Goal: Ask a question

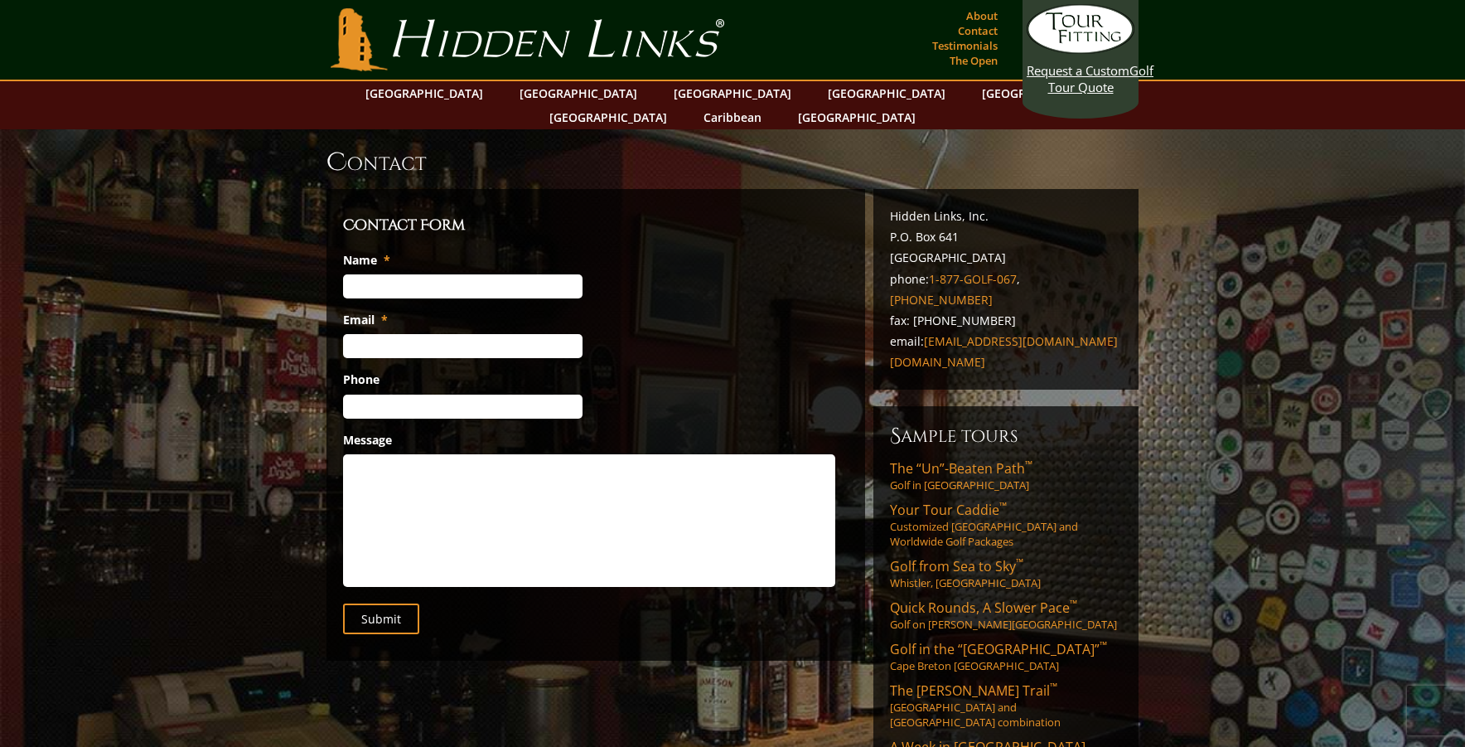
click at [434, 454] on textarea "Message" at bounding box center [589, 520] width 492 height 133
type textarea "Do you work with travel agents?"
click at [572, 274] on input "Name *" at bounding box center [462, 286] width 239 height 24
type input "Hillary Habeeb"
type input "Hillary.Habeeb@AvoyaNetwork.com"
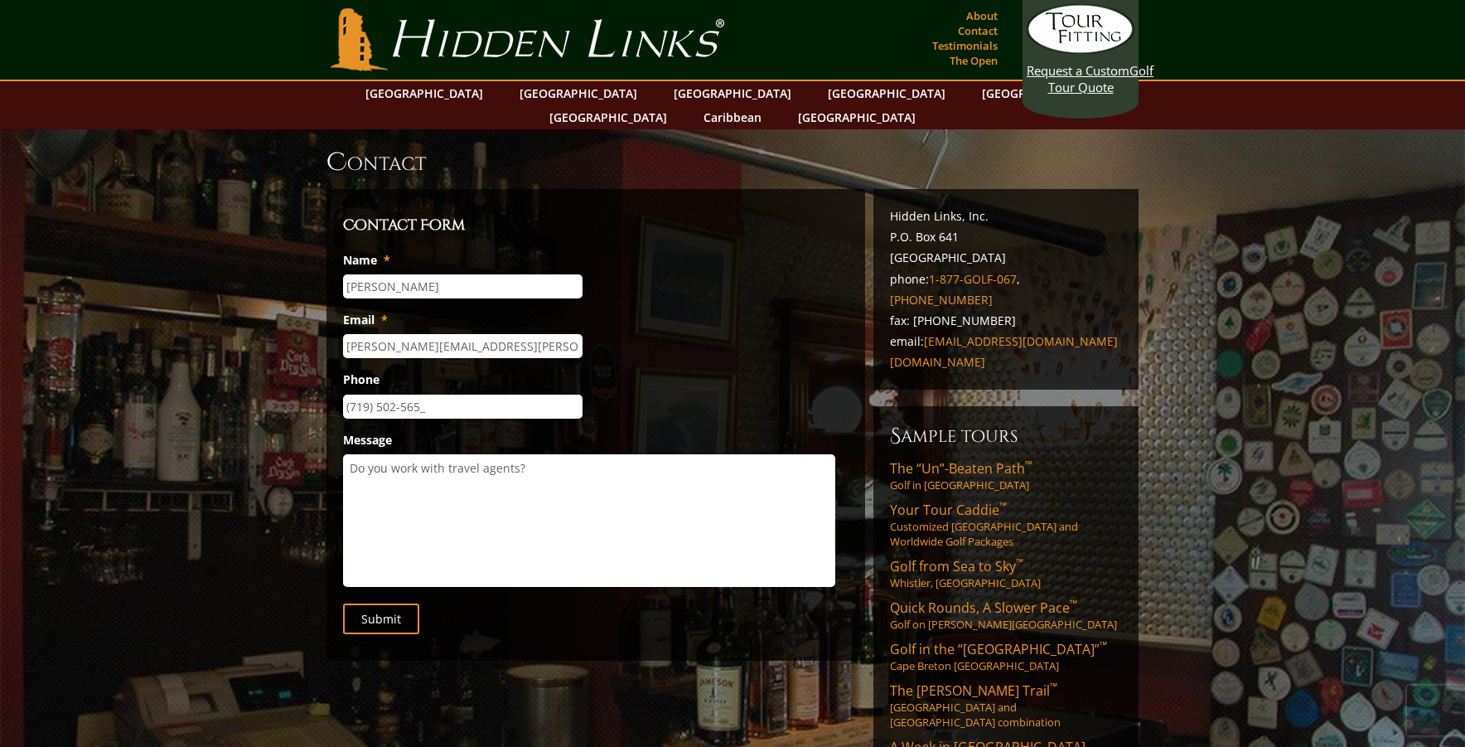
type input "(719) 502-5658"
click at [384, 603] on input "Submit" at bounding box center [381, 618] width 76 height 31
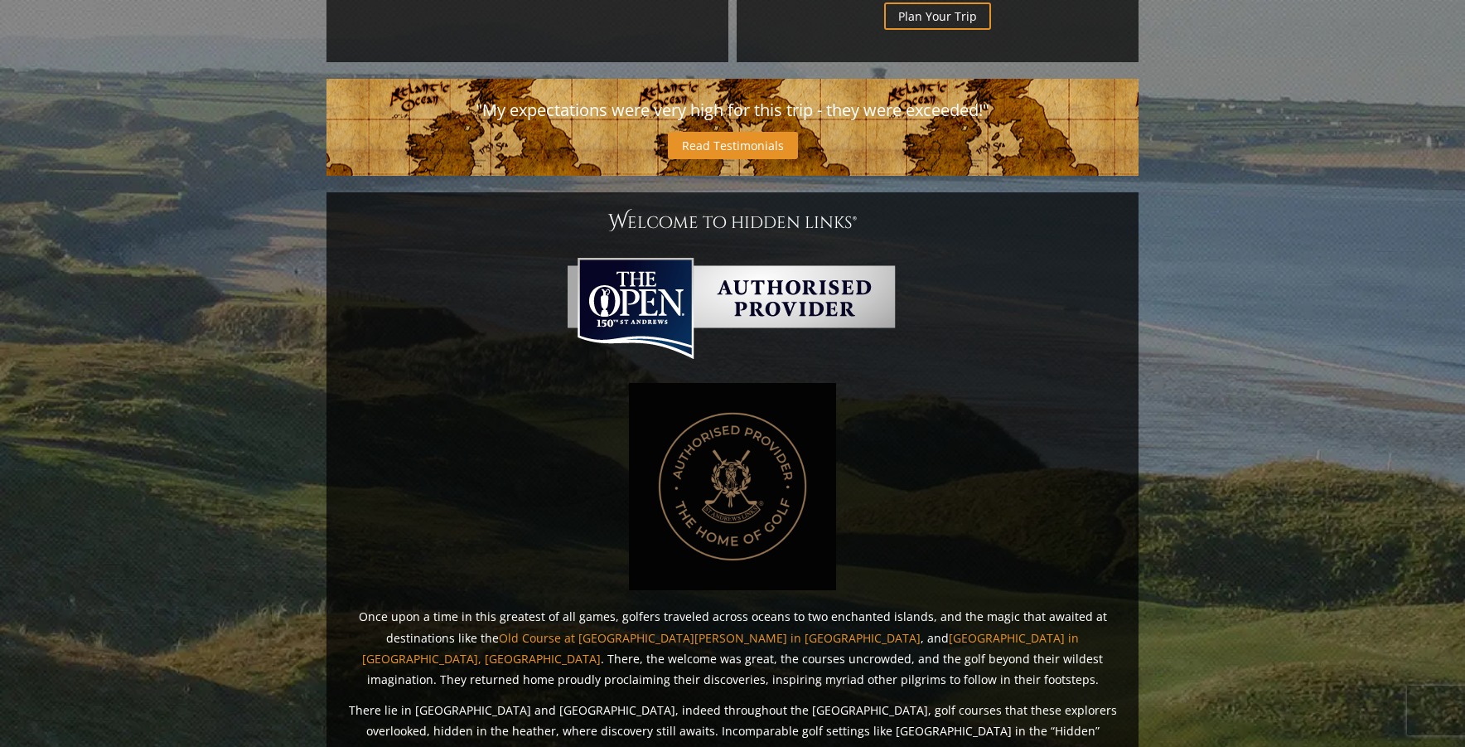
scroll to position [716, 0]
